Goal: Task Accomplishment & Management: Use online tool/utility

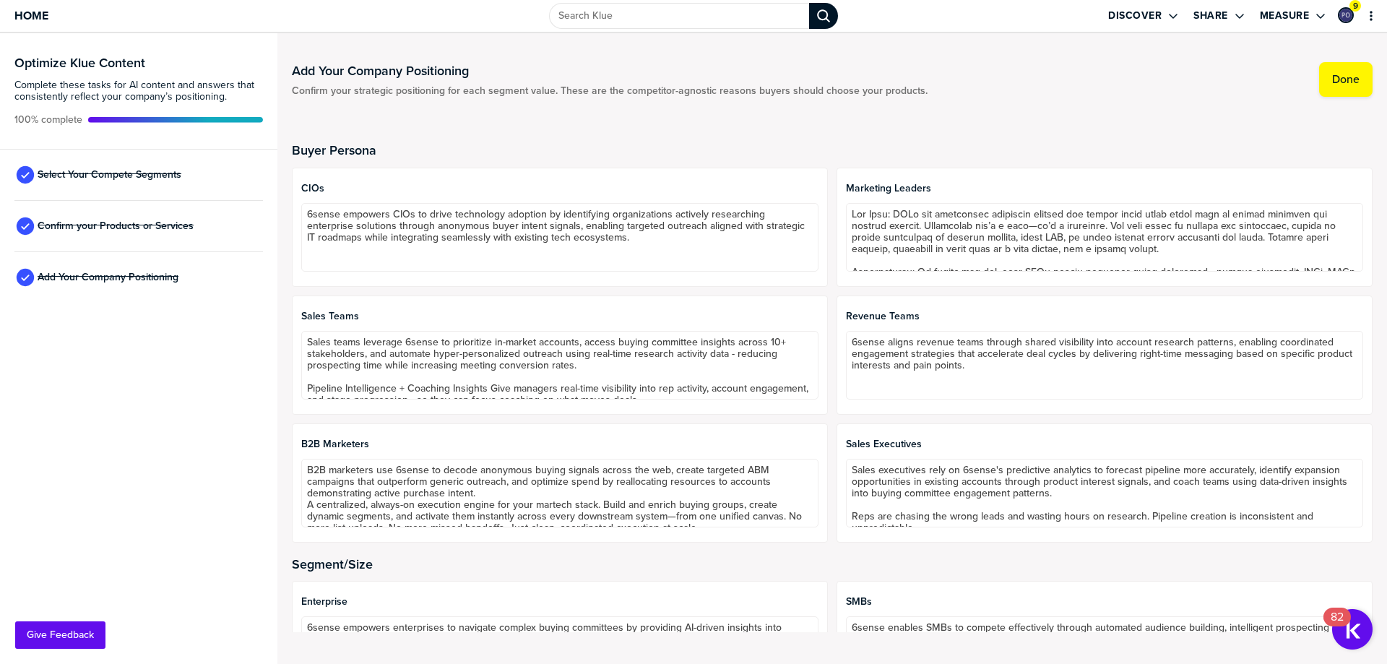
click at [133, 350] on div "Optimize Klue Content Complete these tasks for AI content and answers that cons…" at bounding box center [138, 348] width 277 height 631
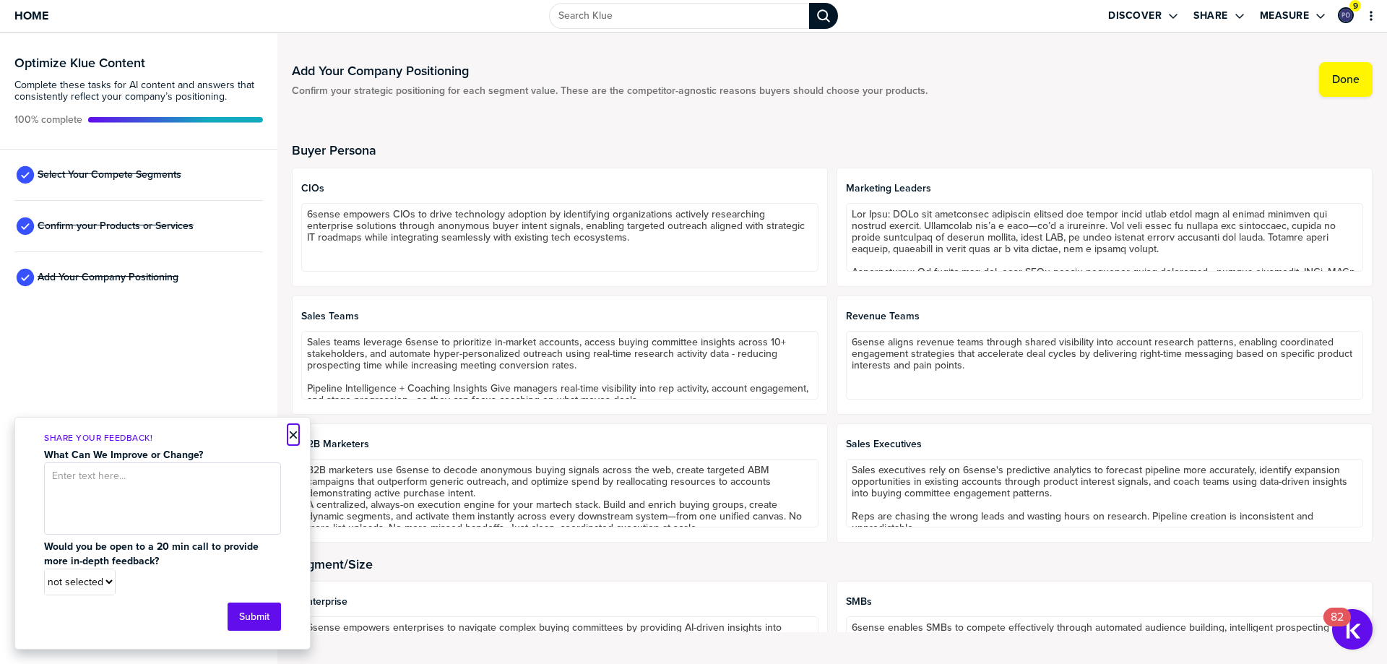
click at [294, 434] on button "×" at bounding box center [293, 434] width 10 height 17
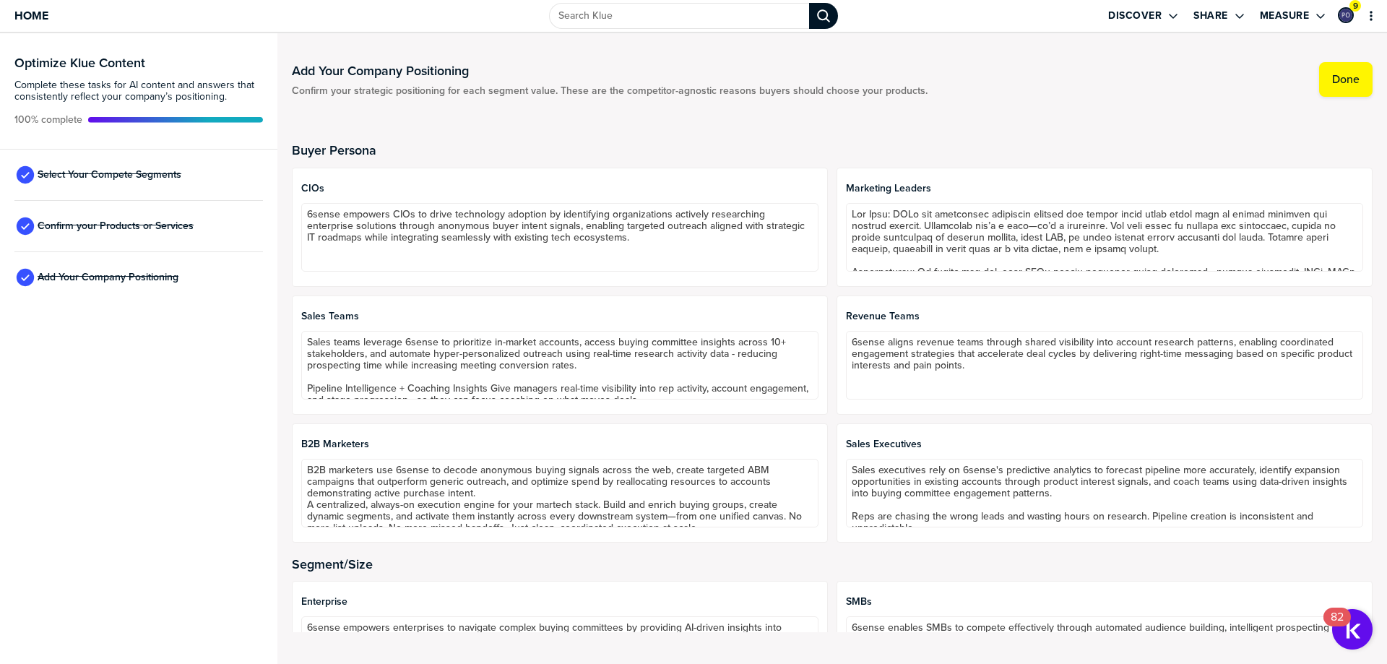
click at [177, 388] on div "Optimize Klue Content Complete these tasks for AI content and answers that cons…" at bounding box center [138, 348] width 277 height 631
click at [1342, 88] on button "Done" at bounding box center [1345, 79] width 53 height 35
